Goal: Information Seeking & Learning: Learn about a topic

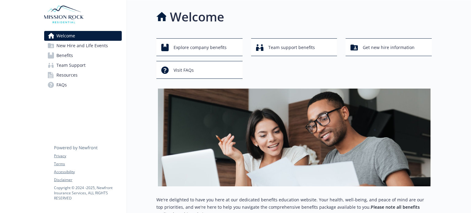
click at [69, 57] on span "Benefits" at bounding box center [64, 56] width 17 height 10
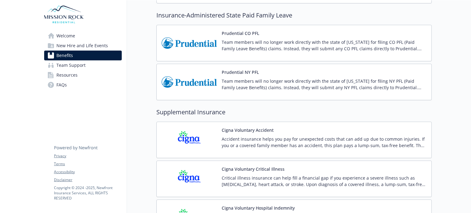
scroll to position [644, 0]
